Goal: Navigation & Orientation: Find specific page/section

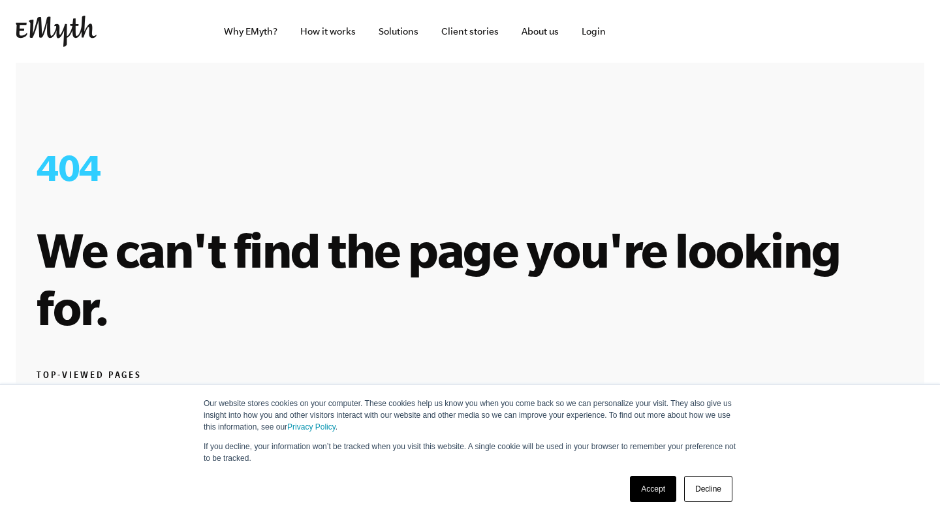
click at [72, 22] on img at bounding box center [56, 31] width 81 height 31
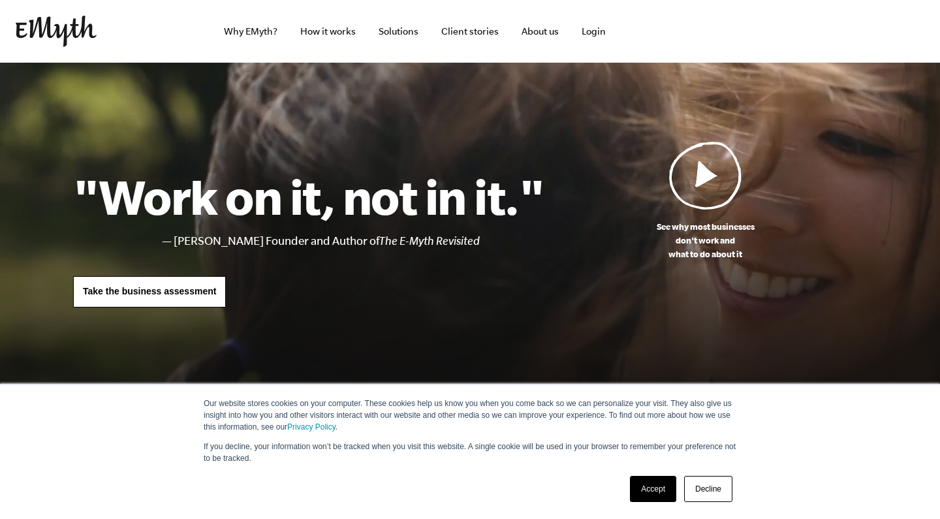
click at [656, 486] on link "Accept" at bounding box center [653, 489] width 46 height 26
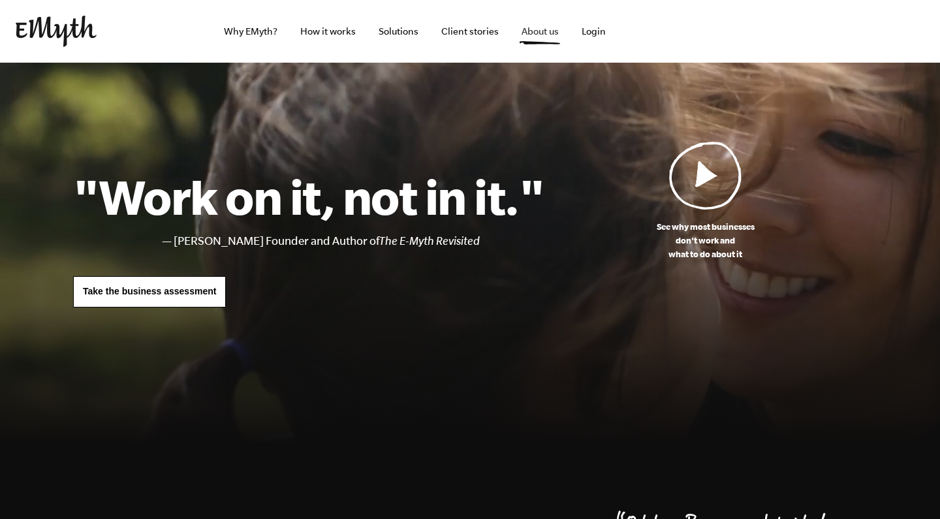
click at [545, 35] on link "About us" at bounding box center [540, 31] width 58 height 63
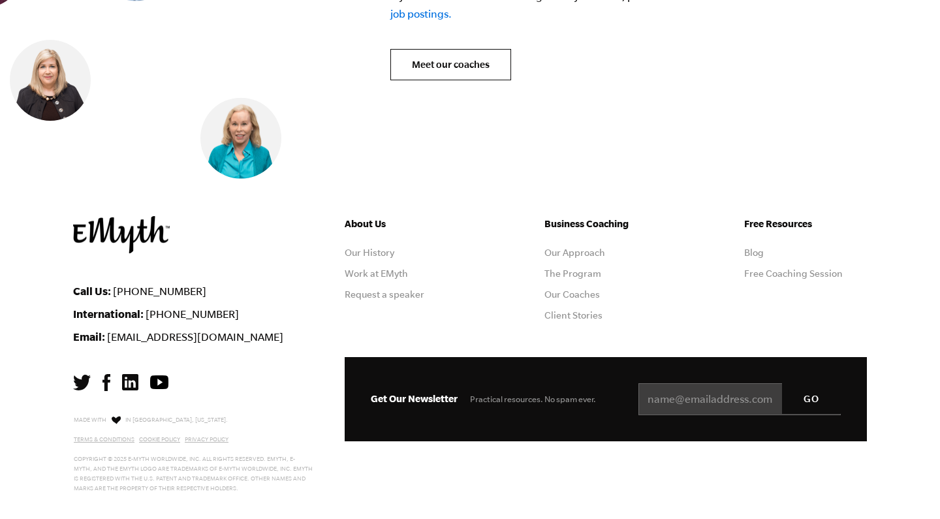
scroll to position [5368, 0]
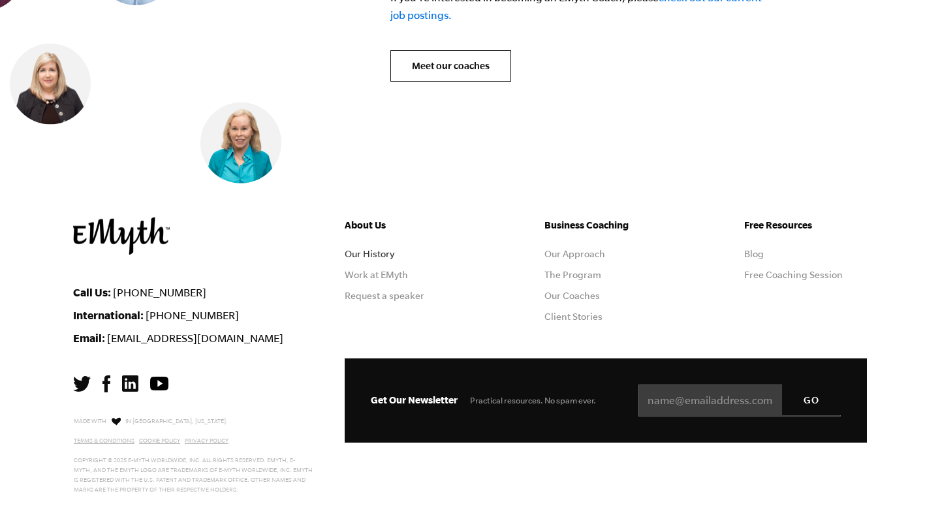
click at [387, 249] on link "Our History" at bounding box center [370, 254] width 50 height 10
